Goal: Register for event/course

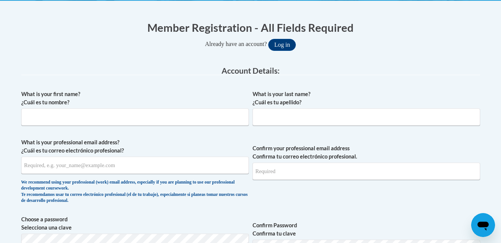
scroll to position [154, 0]
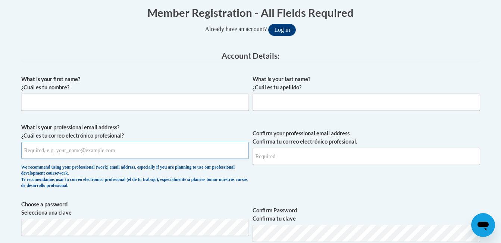
click at [156, 153] on input "What is your professional email address? ¿Cuál es tu correo electrónico profesi…" at bounding box center [135, 149] width 228 height 17
type input "ptankson@deltahealthalliance.org"
type input "Portia"
type input "Tankson"
type input "ptankson@deltahealthalliance.org"
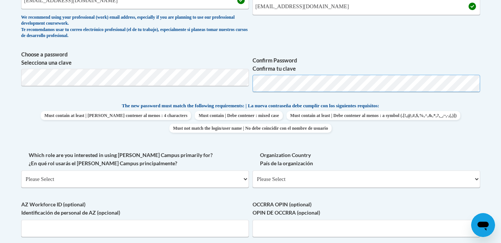
scroll to position [343, 0]
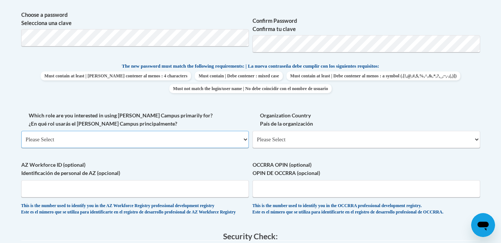
click at [233, 146] on select "Please Select College/University | Colegio/Universidad Community/Nonprofit Part…" at bounding box center [135, 139] width 228 height 17
select select "fbf2d438-af2f-41f8-98f1-81c410e29de3"
click at [21, 131] on select "Please Select College/University | Colegio/Universidad Community/Nonprofit Part…" at bounding box center [135, 139] width 228 height 17
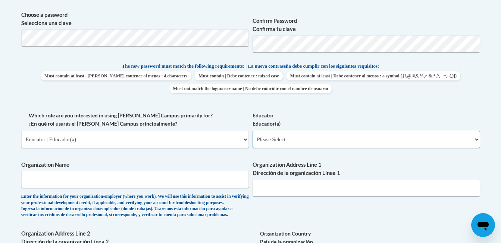
click at [303, 139] on select "Please Select Early Learning/Daycare Teacher/Family Home Care Provider | Maestr…" at bounding box center [367, 139] width 228 height 17
select select "5e2af403-4f2c-4e49-a02f-103e55d7b75b"
click at [253, 131] on select "Please Select Early Learning/Daycare Teacher/Family Home Care Provider | Maestr…" at bounding box center [367, 139] width 228 height 17
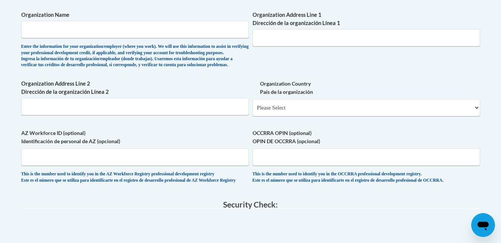
scroll to position [538, 0]
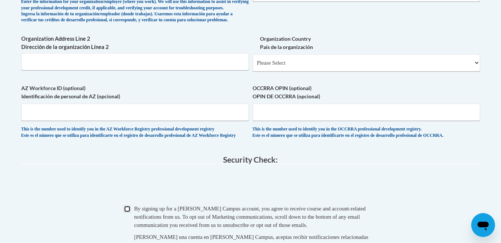
click at [128, 212] on input "Checkbox" at bounding box center [127, 208] width 7 height 7
checkbox input "true"
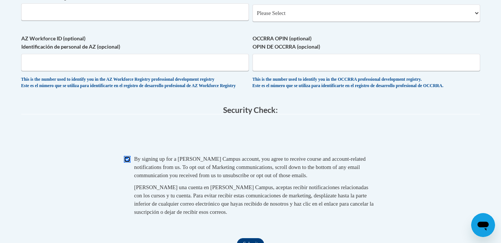
scroll to position [622, 0]
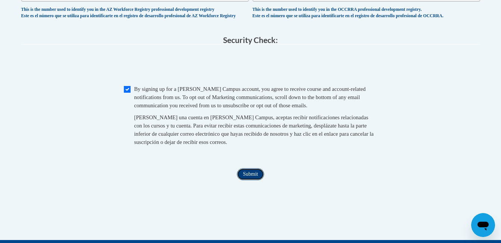
click at [250, 180] on input "Submit" at bounding box center [250, 174] width 27 height 12
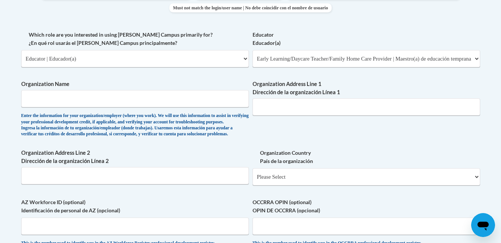
scroll to position [445, 0]
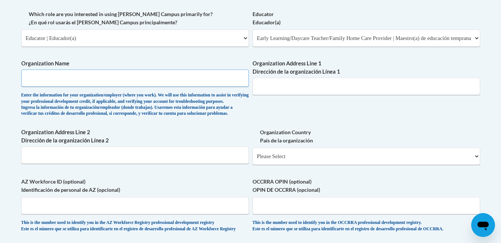
click at [168, 79] on input "Organization Name" at bounding box center [135, 77] width 228 height 17
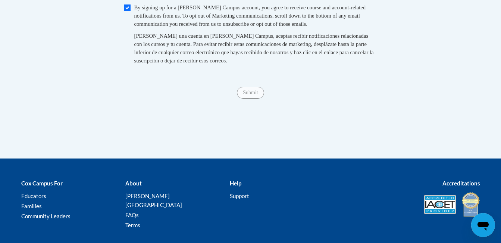
scroll to position [706, 0]
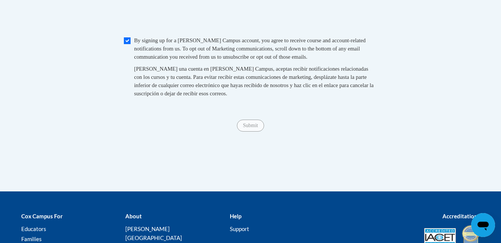
type input "Helen Buckner"
click at [255, 131] on input "Submit" at bounding box center [250, 125] width 27 height 12
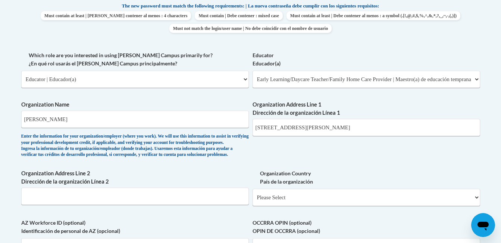
scroll to position [398, 0]
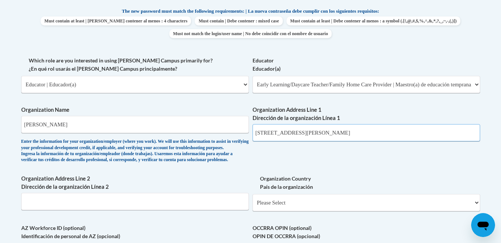
click at [394, 130] on input "805 hoover st indi" at bounding box center [367, 132] width 228 height 17
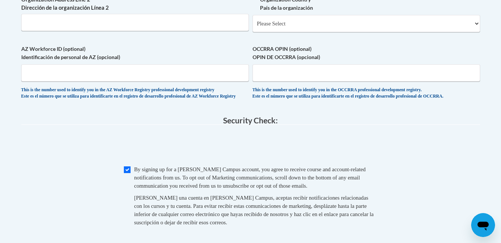
scroll to position [580, 0]
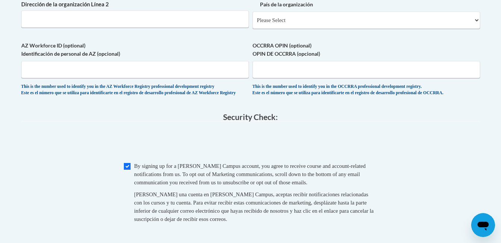
type input "805 hoover st indianola, ms"
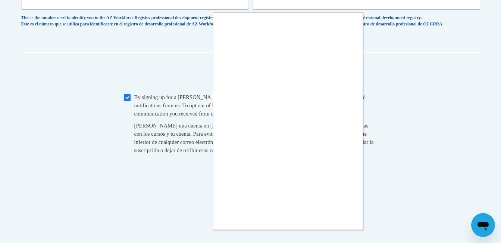
scroll to position [660, 0]
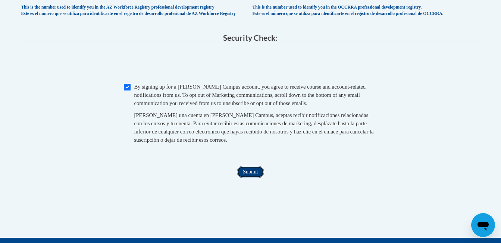
click at [249, 178] on input "Submit" at bounding box center [250, 172] width 27 height 12
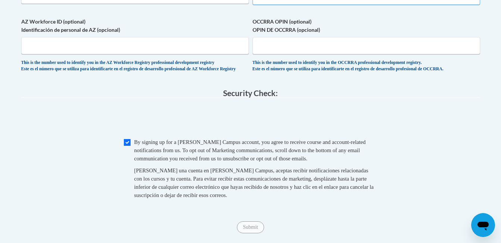
select select "ad49bcad-a171-4b2e-b99c-48b446064914"
select select
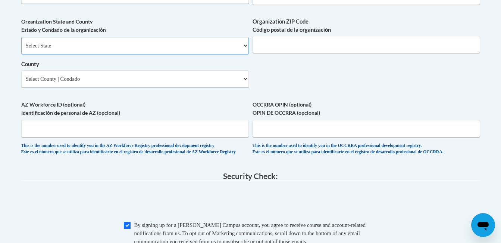
click at [170, 54] on select "Select State Alabama Alaska Arizona Arkansas California Colorado Connecticut De…" at bounding box center [135, 45] width 228 height 17
select select "Mississippi"
click at [21, 49] on select "Select State Alabama Alaska Arizona Arkansas California Colorado Connecticut De…" at bounding box center [135, 45] width 228 height 17
click at [156, 87] on select "Select County Adams Alcorn Amite Attala Benton Bolivar Calhoun Carroll Chickasa…" at bounding box center [135, 78] width 228 height 17
select select "Sunflower"
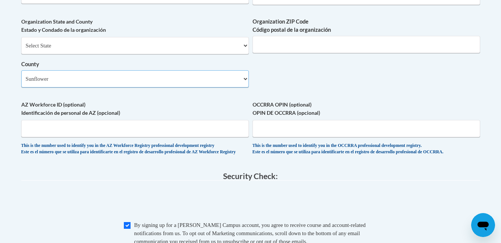
click at [21, 83] on select "Select County Adams Alcorn Amite Attala Benton Bolivar Calhoun Carroll Chickasa…" at bounding box center [135, 78] width 228 height 17
click at [283, 53] on input "Organization ZIP Code Código postal de la organización" at bounding box center [367, 44] width 228 height 17
type input "38751"
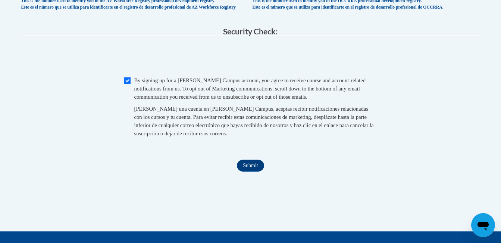
scroll to position [754, 0]
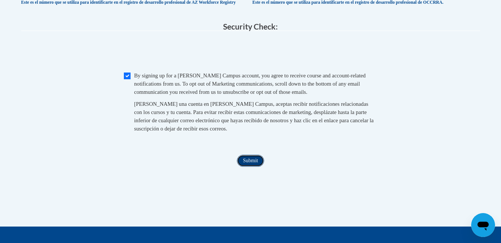
click at [252, 166] on input "Submit" at bounding box center [250, 161] width 27 height 12
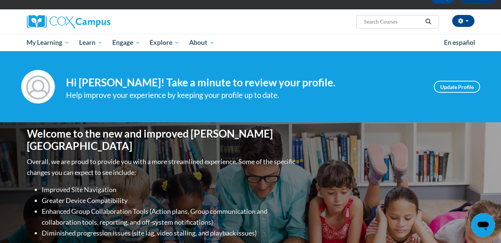
scroll to position [38, 0]
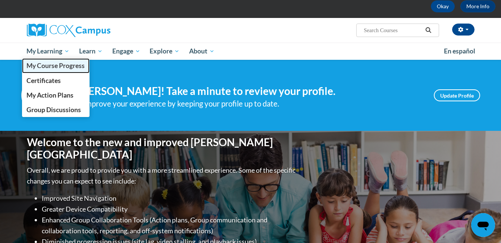
click at [60, 63] on span "My Course Progress" at bounding box center [56, 66] width 58 height 8
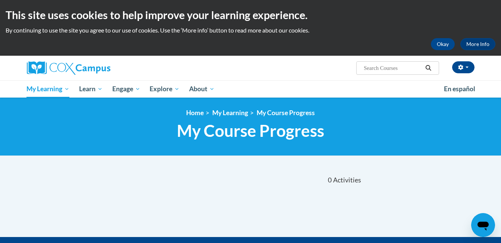
click at [389, 66] on input "Search..." at bounding box center [393, 67] width 60 height 9
type input "infant and toddlers"
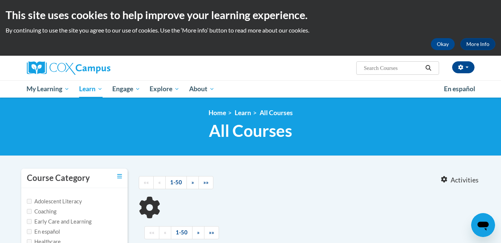
type input "infant and toddlers"
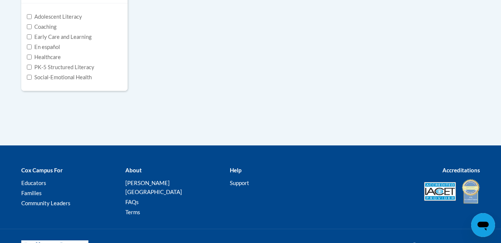
scroll to position [149, 0]
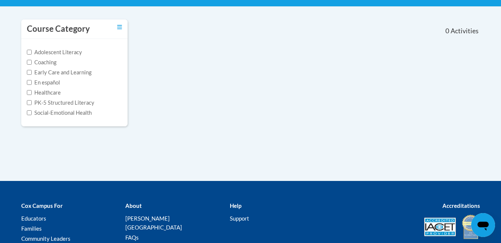
click at [52, 71] on label "Early Care and Learning" at bounding box center [59, 72] width 65 height 8
click at [32, 71] on input "Early Care and Learning" at bounding box center [29, 72] width 5 height 5
checkbox input "true"
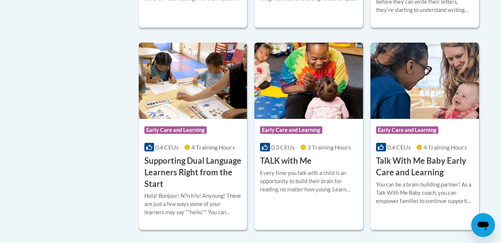
scroll to position [947, 0]
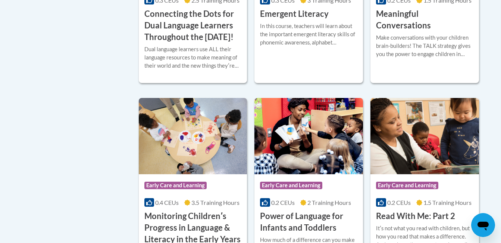
scroll to position [520, 0]
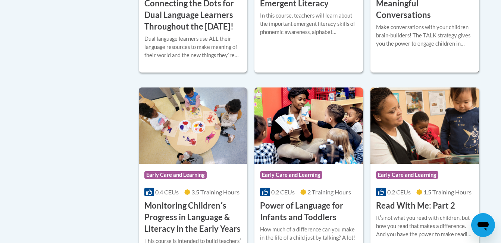
click at [398, 7] on h3 "Meaningful Conversations" at bounding box center [424, 9] width 97 height 23
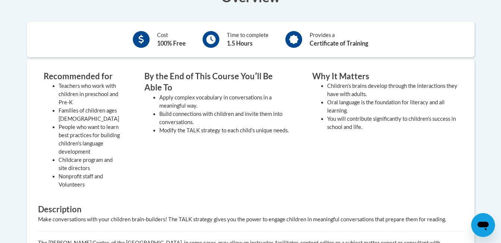
scroll to position [254, 0]
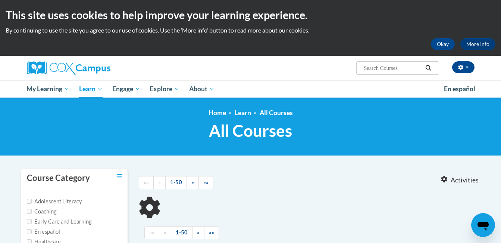
type input "infant and toddlers"
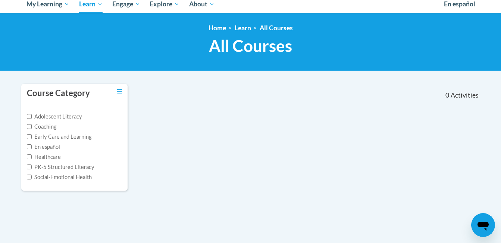
scroll to position [94, 0]
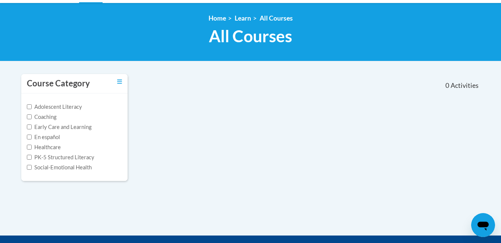
click at [52, 127] on label "Early Care and Learning" at bounding box center [59, 127] width 65 height 8
click at [32, 127] on input "Early Care and Learning" at bounding box center [29, 126] width 5 height 5
checkbox input "true"
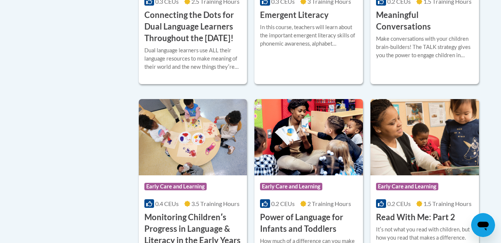
scroll to position [548, 0]
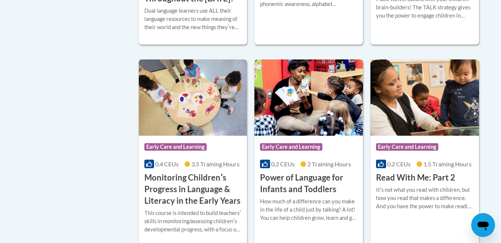
click at [326, 168] on div "0.2 CEUs 2 Training Hours" at bounding box center [308, 164] width 97 height 8
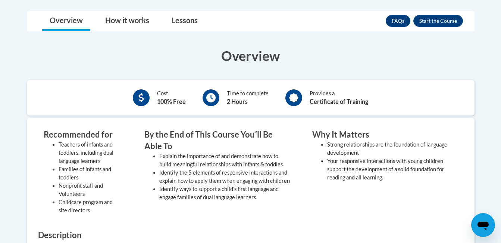
scroll to position [207, 0]
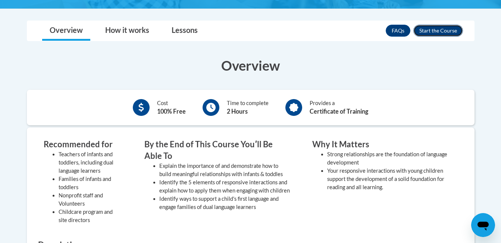
click at [437, 31] on button "Enroll" at bounding box center [439, 31] width 50 height 12
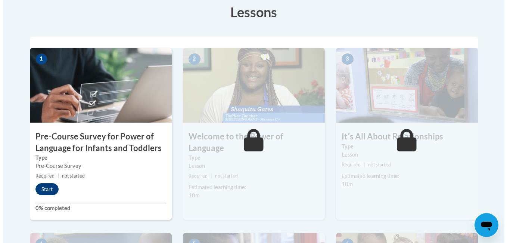
scroll to position [229, 0]
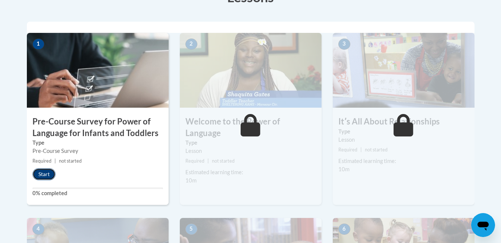
click at [52, 172] on button "Start" at bounding box center [43, 174] width 23 height 12
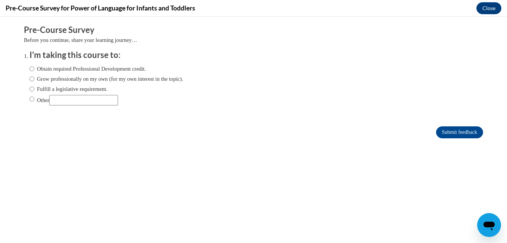
scroll to position [0, 0]
click at [29, 71] on label "Obtain required Professional Development credit." at bounding box center [87, 69] width 116 height 8
click at [29, 71] on input "Obtain required Professional Development credit." at bounding box center [31, 69] width 5 height 8
radio input "true"
drag, startPoint x: 443, startPoint y: 129, endPoint x: 451, endPoint y: 132, distance: 8.7
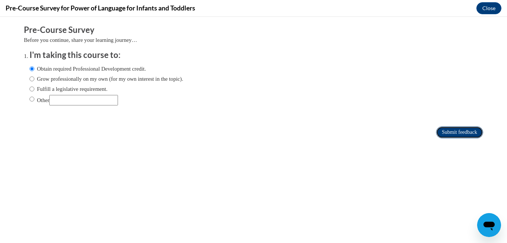
click at [451, 132] on input "Submit feedback" at bounding box center [459, 132] width 47 height 12
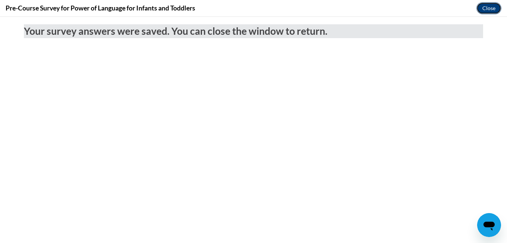
click at [485, 7] on button "Close" at bounding box center [488, 8] width 25 height 12
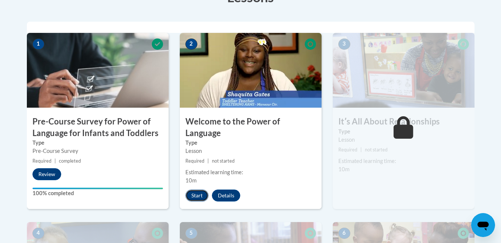
click at [199, 189] on button "Start" at bounding box center [197, 195] width 23 height 12
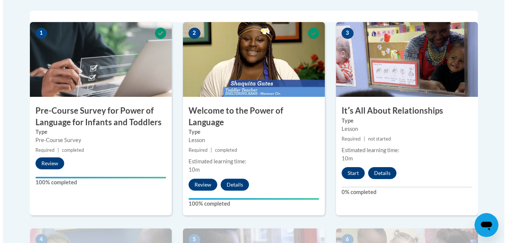
scroll to position [244, 0]
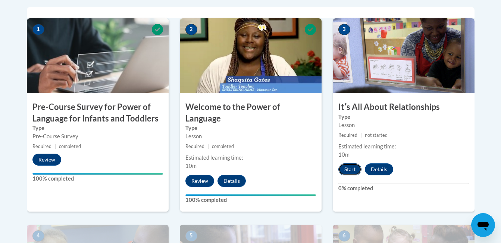
click at [356, 172] on button "Start" at bounding box center [350, 169] width 23 height 12
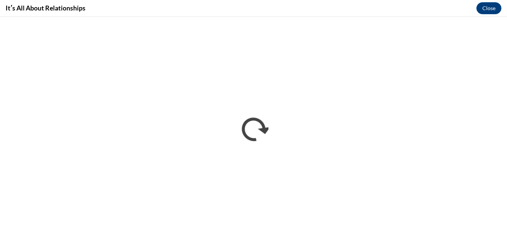
scroll to position [0, 0]
